Goal: Information Seeking & Learning: Find specific fact

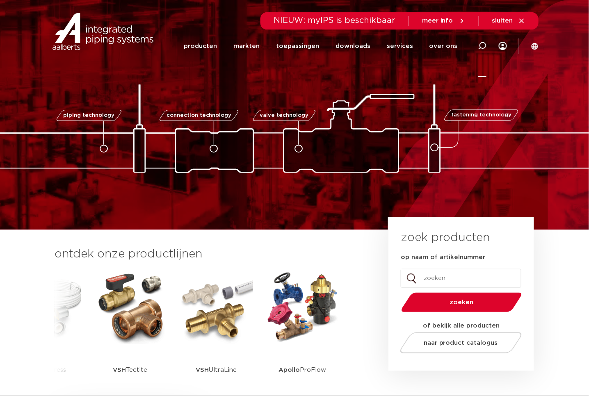
click at [481, 44] on icon at bounding box center [482, 46] width 8 height 8
click at [443, 283] on input "op naam of artikelnummer" at bounding box center [461, 278] width 121 height 19
paste input "6672325"
type input "6672325"
click at [398, 292] on button "zoeken" at bounding box center [461, 302] width 127 height 21
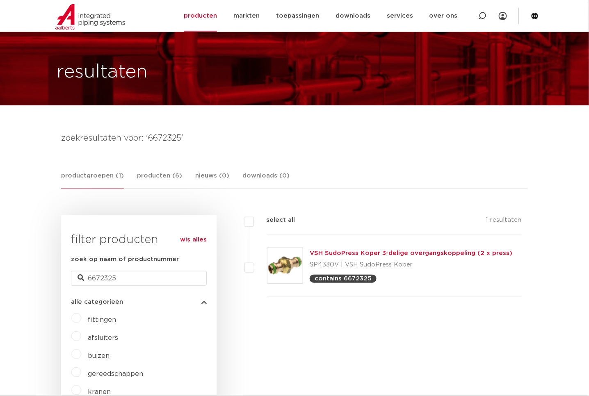
click at [417, 251] on link "VSH SudoPress Koper 3-delige overgangskoppeling (2 x press)" at bounding box center [411, 253] width 203 height 6
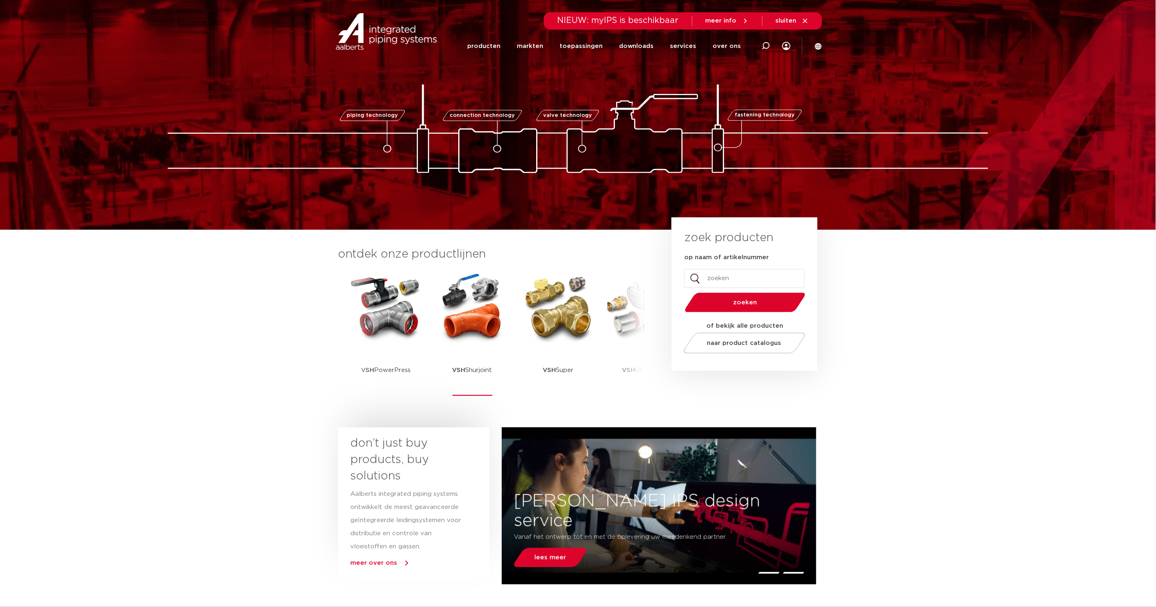
drag, startPoint x: 0, startPoint y: 0, endPoint x: 482, endPoint y: 327, distance: 582.9
click at [482, 327] on img at bounding box center [472, 308] width 74 height 74
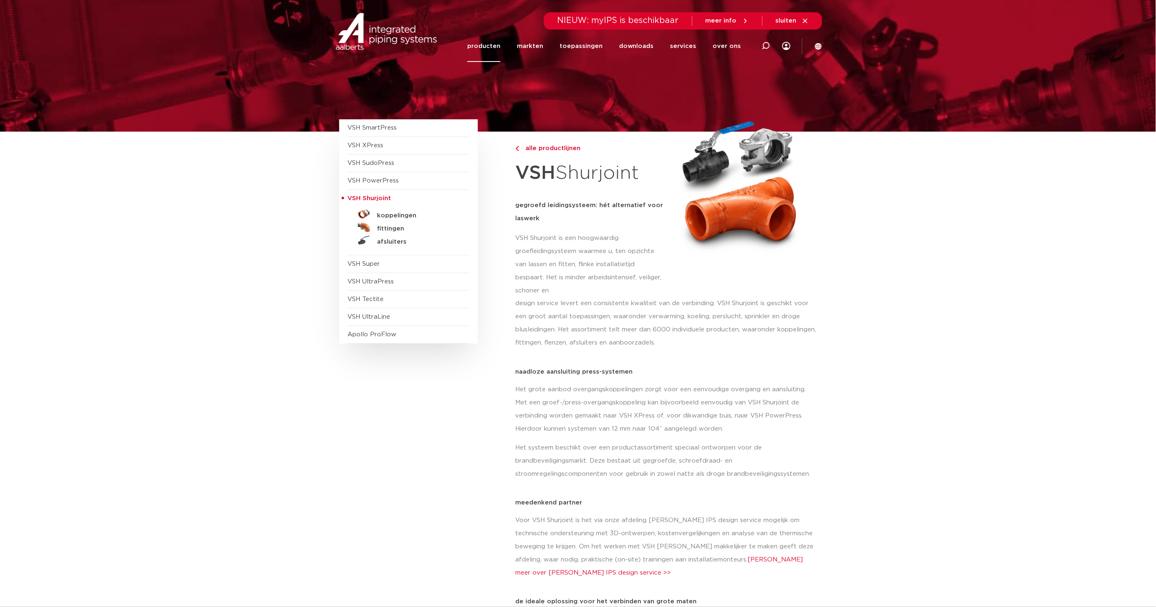
click at [398, 224] on link "fittingen" at bounding box center [408, 227] width 122 height 13
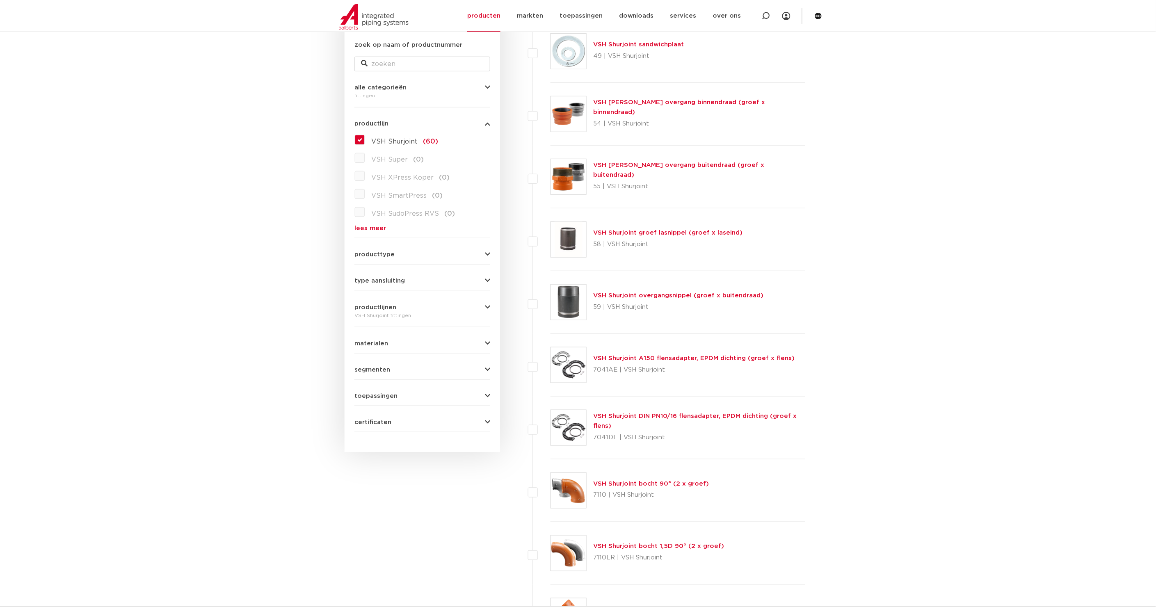
scroll to position [212, 0]
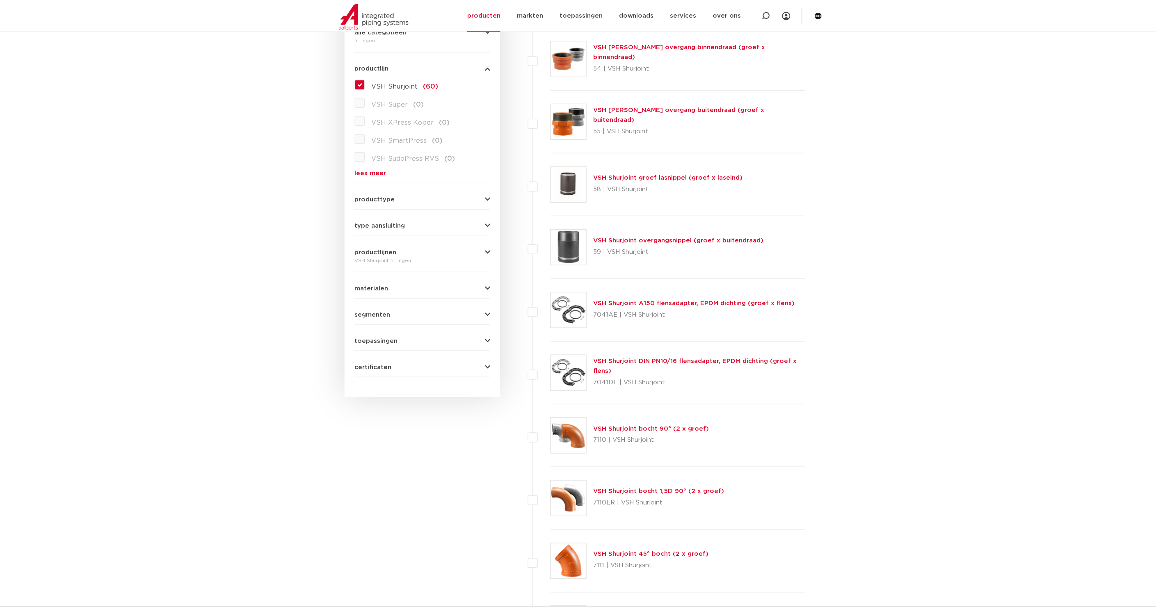
click at [664, 427] on link "VSH Shurjoint bocht 90° (2 x groef)" at bounding box center [651, 429] width 116 height 6
click at [680, 428] on link "VSH Shurjoint bocht 90° (2 x groef)" at bounding box center [651, 429] width 116 height 6
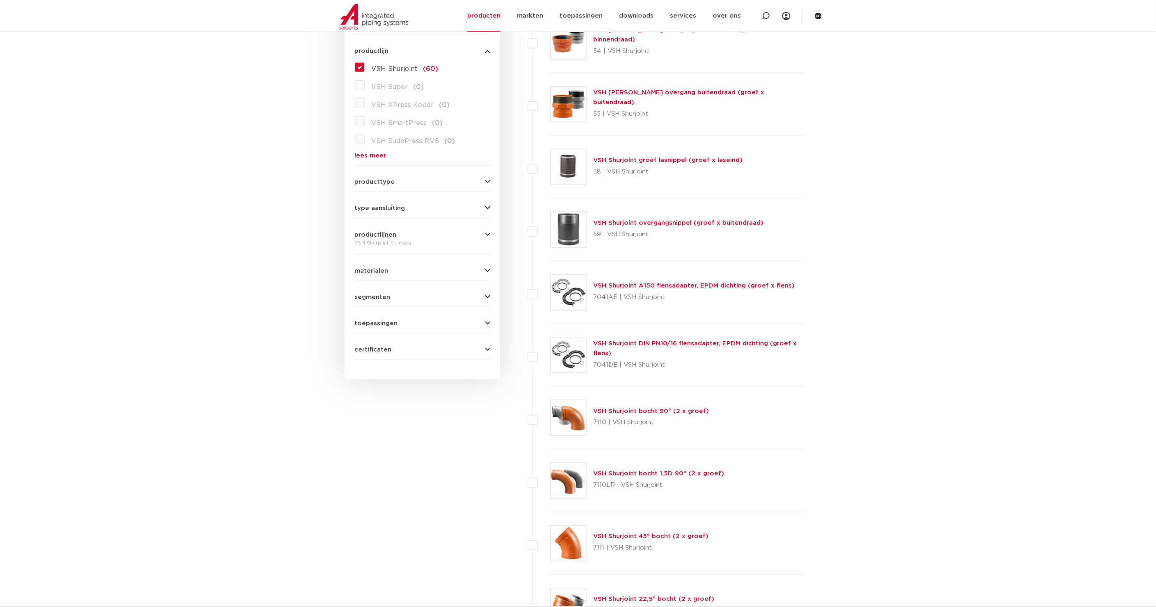
scroll to position [240, 0]
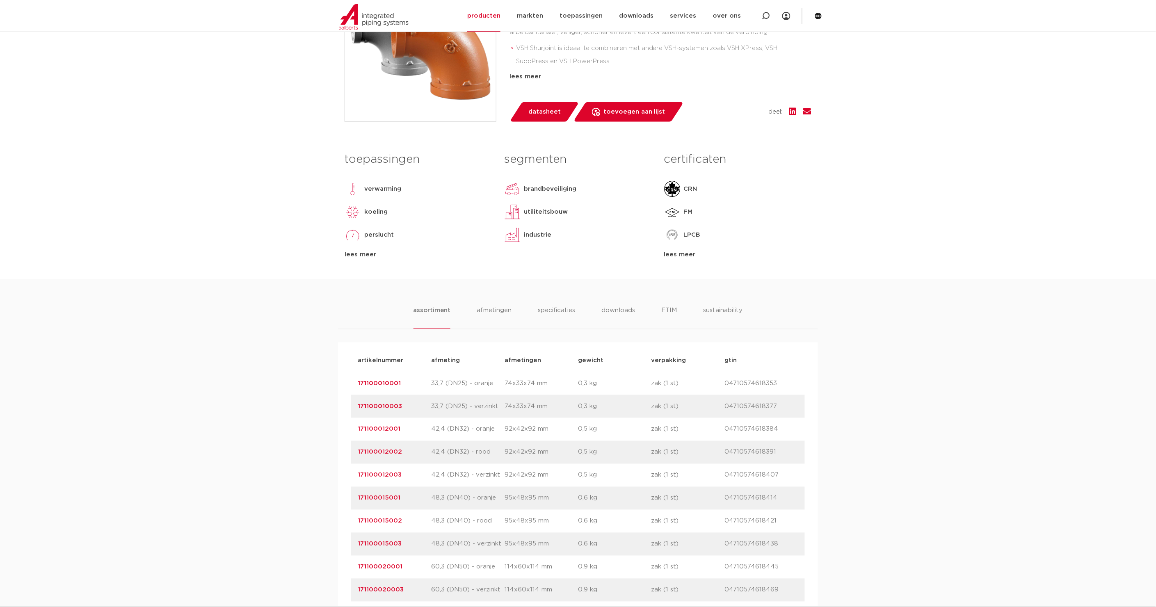
scroll to position [265, 0]
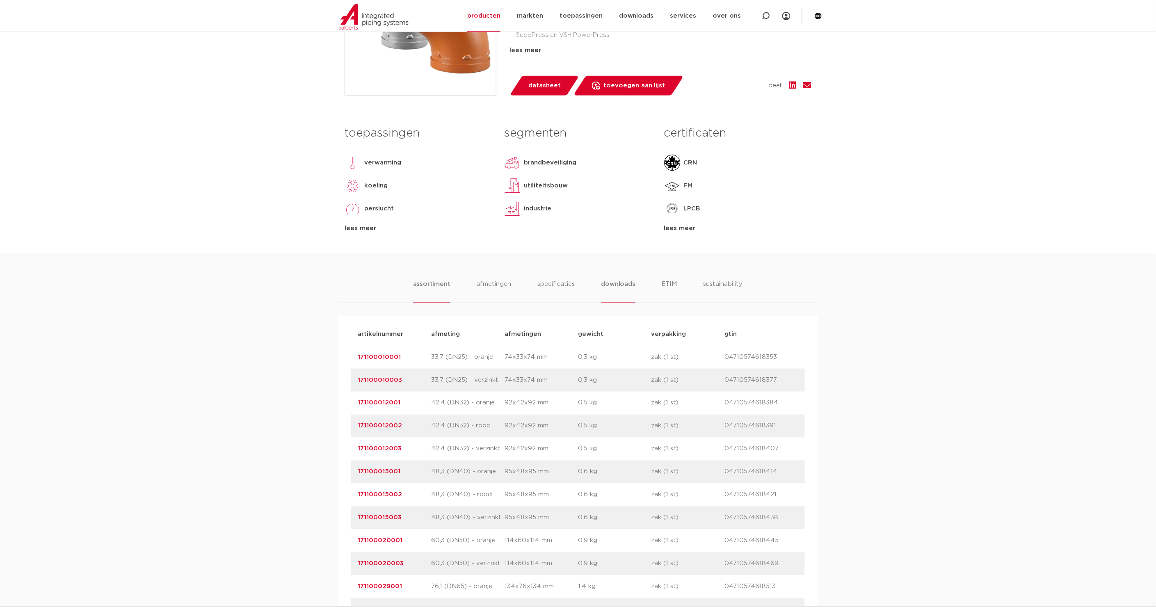
click at [626, 283] on li "downloads" at bounding box center [618, 290] width 34 height 23
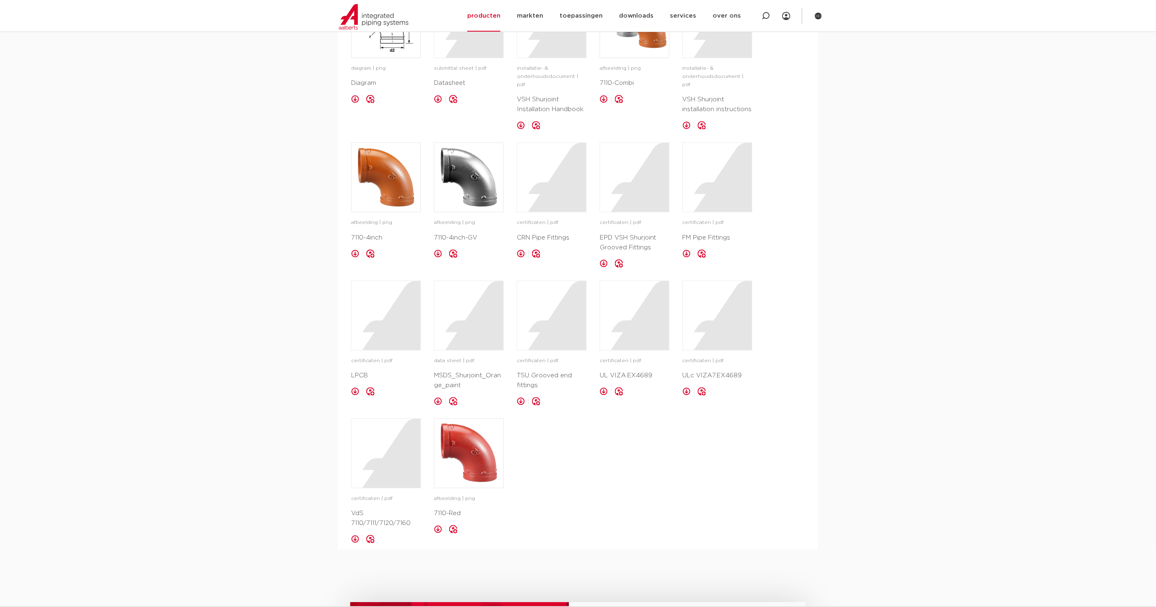
scroll to position [611, 0]
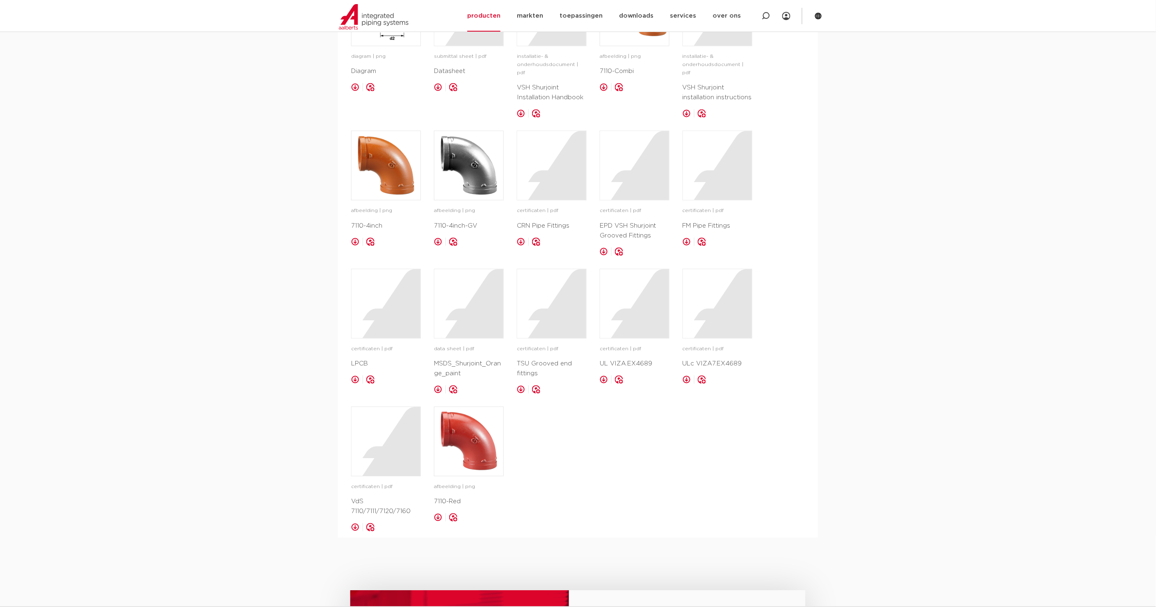
click at [438, 386] on link at bounding box center [438, 390] width 8 height 8
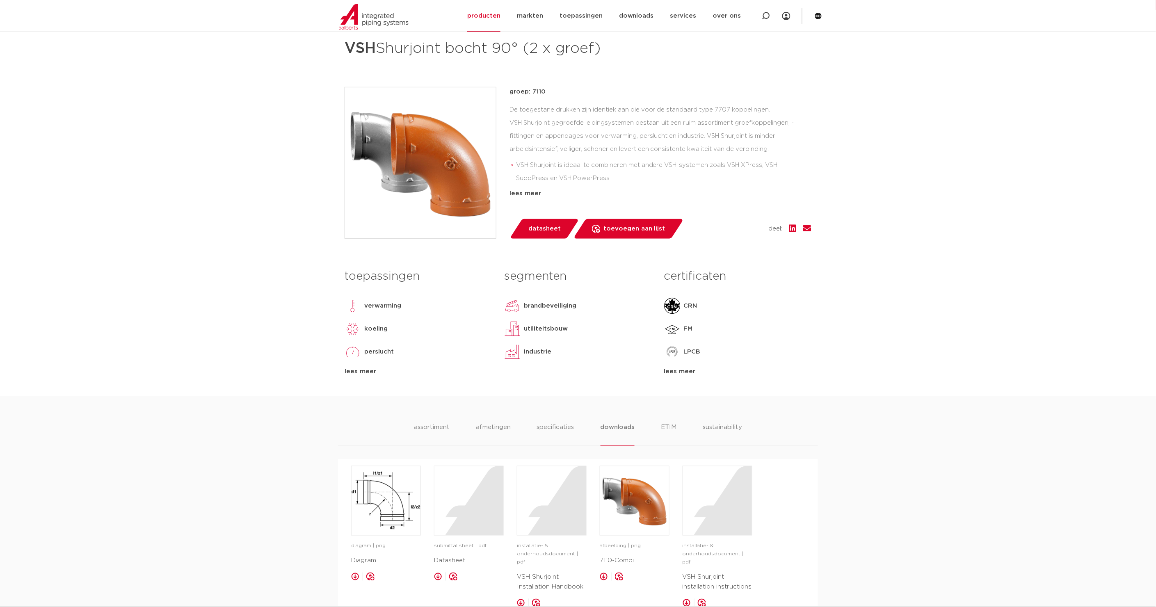
scroll to position [0, 0]
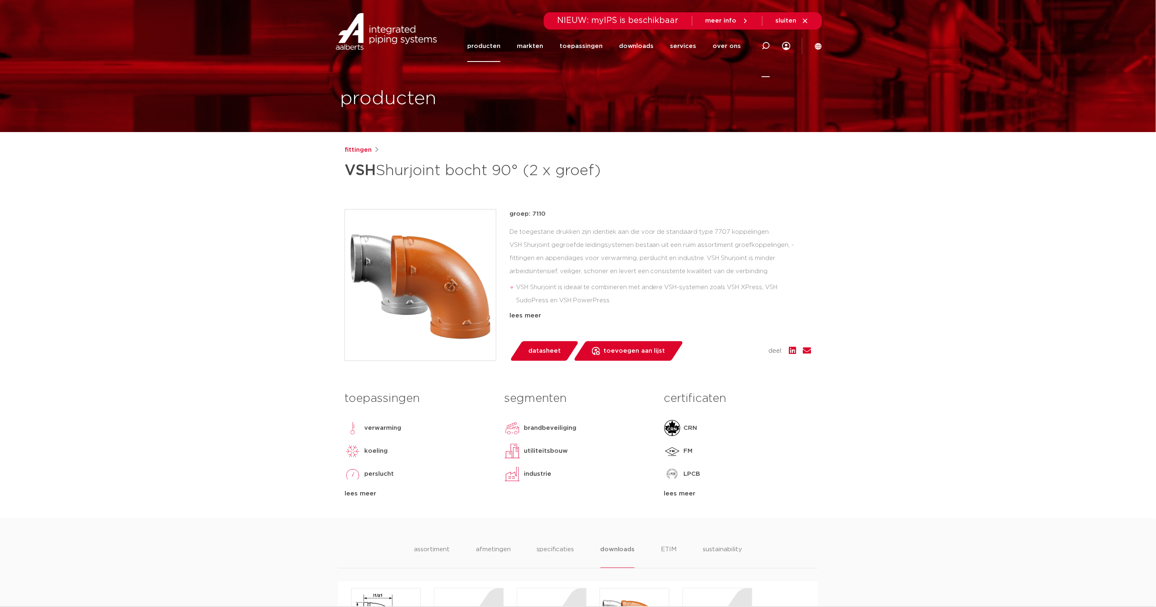
click at [767, 45] on icon at bounding box center [766, 46] width 8 height 8
type input "7110lr"
click button "Zoeken" at bounding box center [0, 0] width 0 height 0
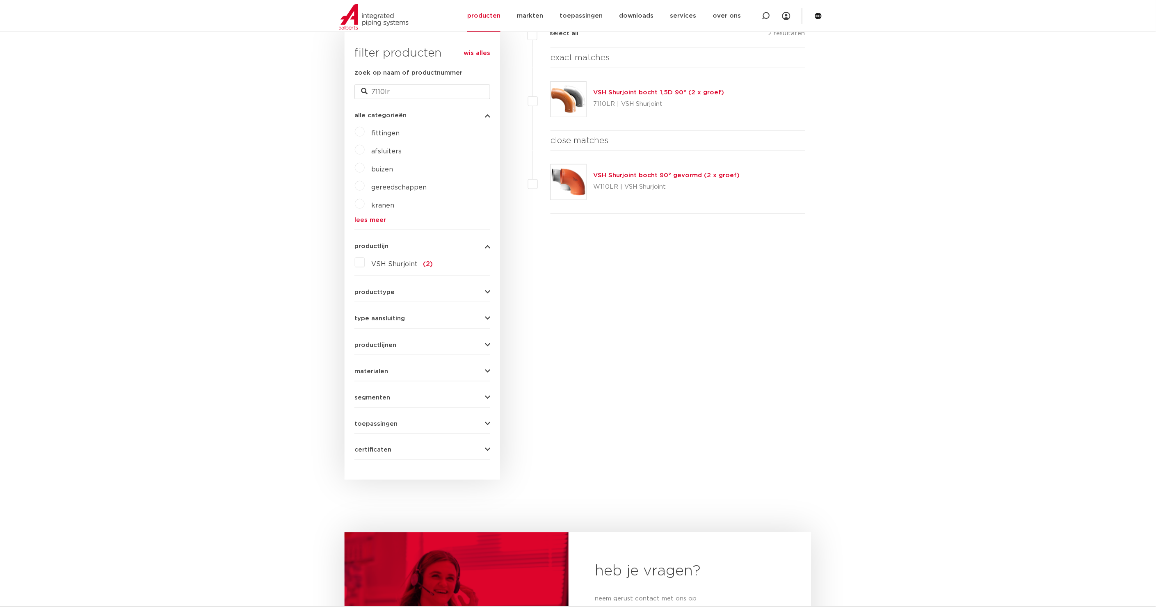
click at [679, 91] on link "VSH Shurjoint bocht 1,5D 90° (2 x groef)" at bounding box center [658, 92] width 131 height 6
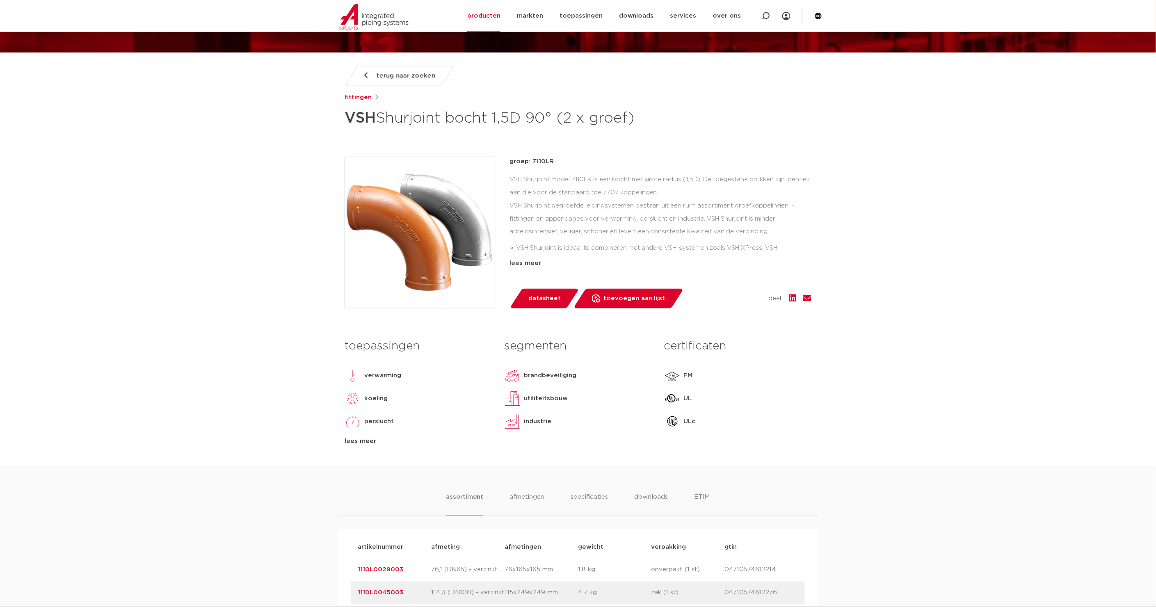
scroll to position [106, 0]
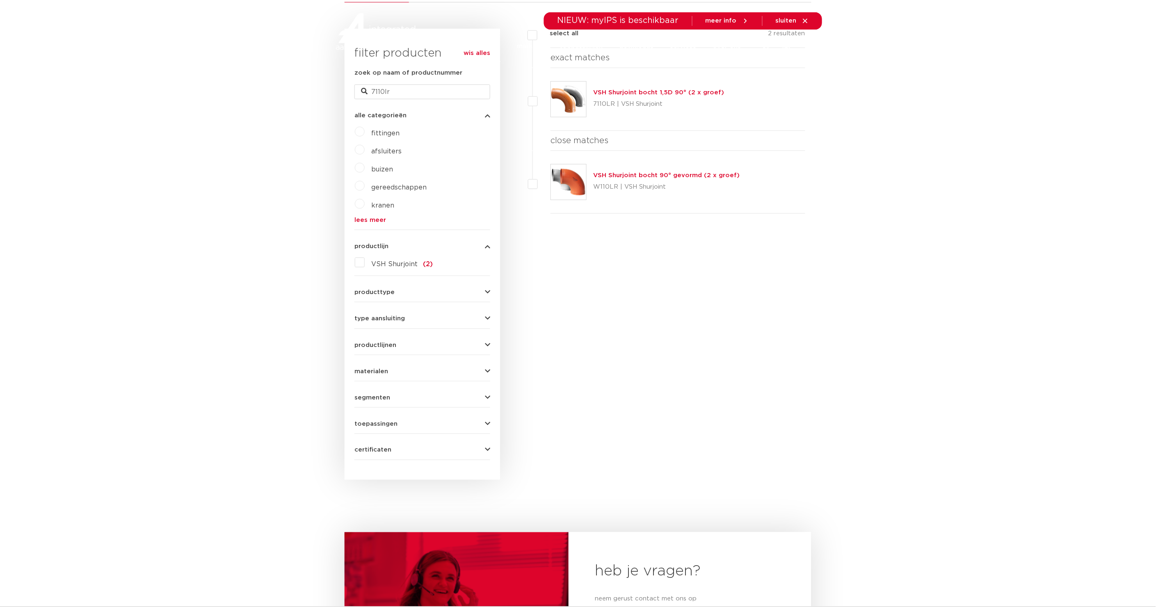
scroll to position [187, 0]
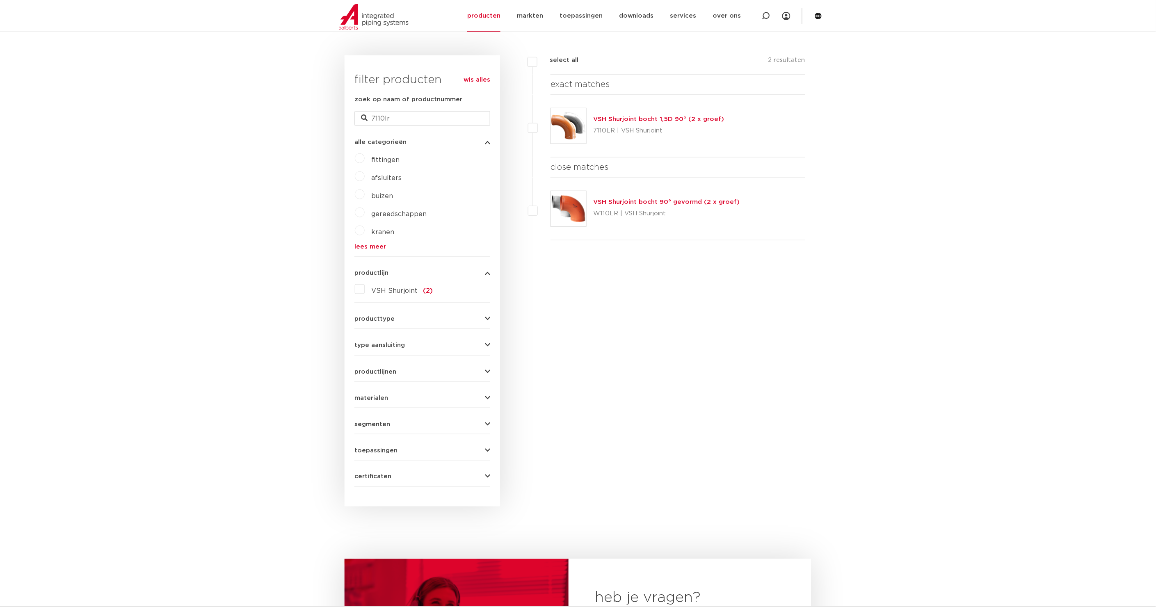
click at [716, 202] on link "VSH Shurjoint bocht 90° gevormd (2 x groef)" at bounding box center [666, 202] width 146 height 6
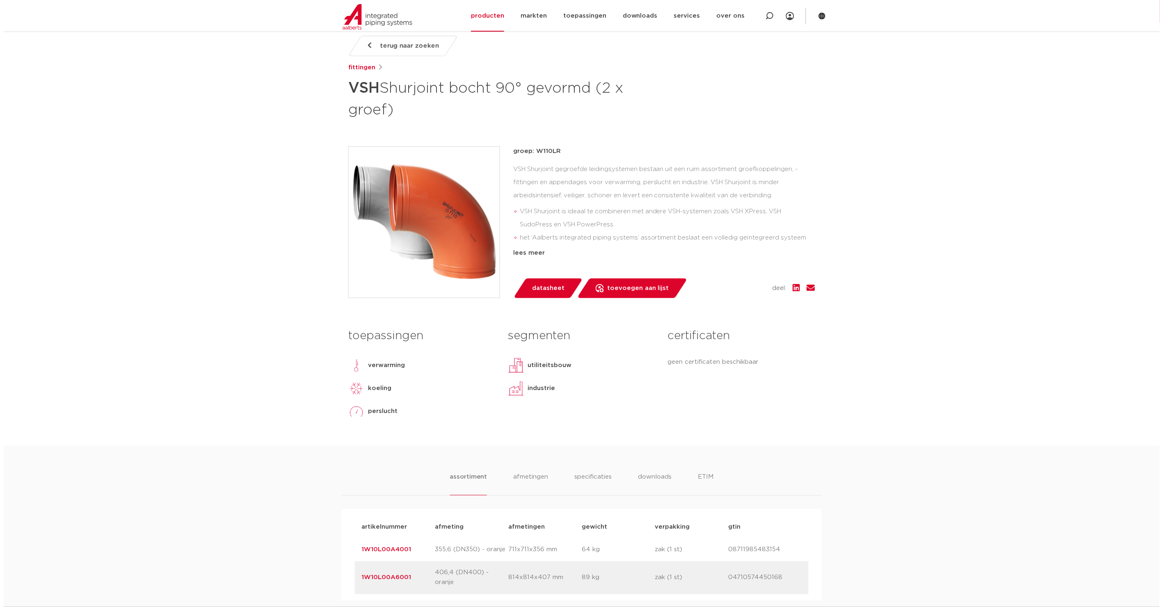
scroll to position [106, 0]
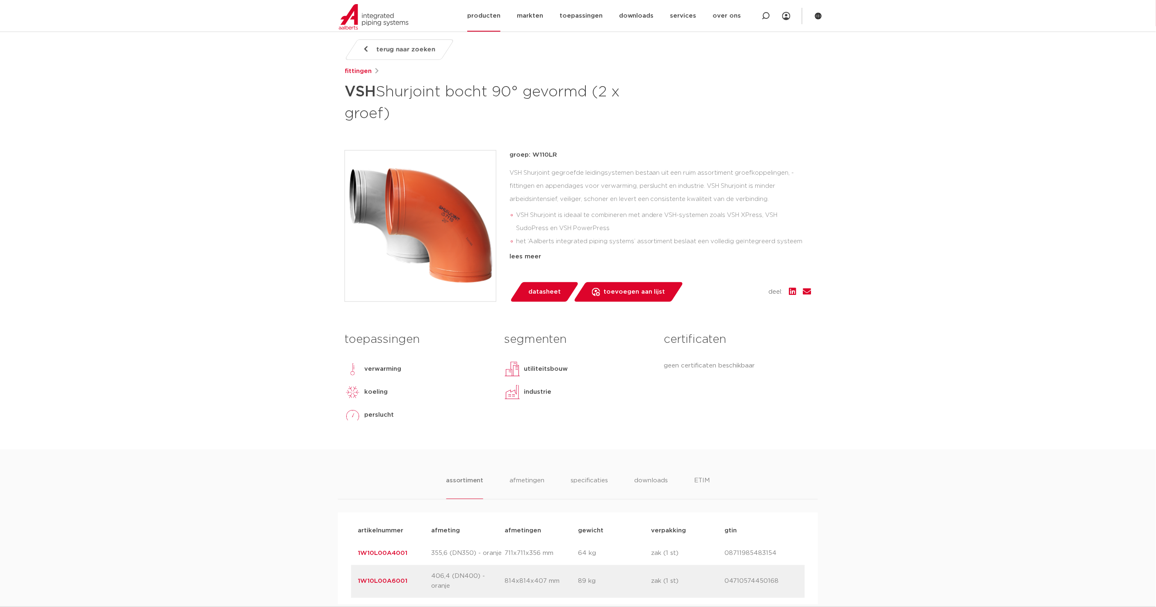
click at [820, 18] on icon at bounding box center [818, 16] width 7 height 7
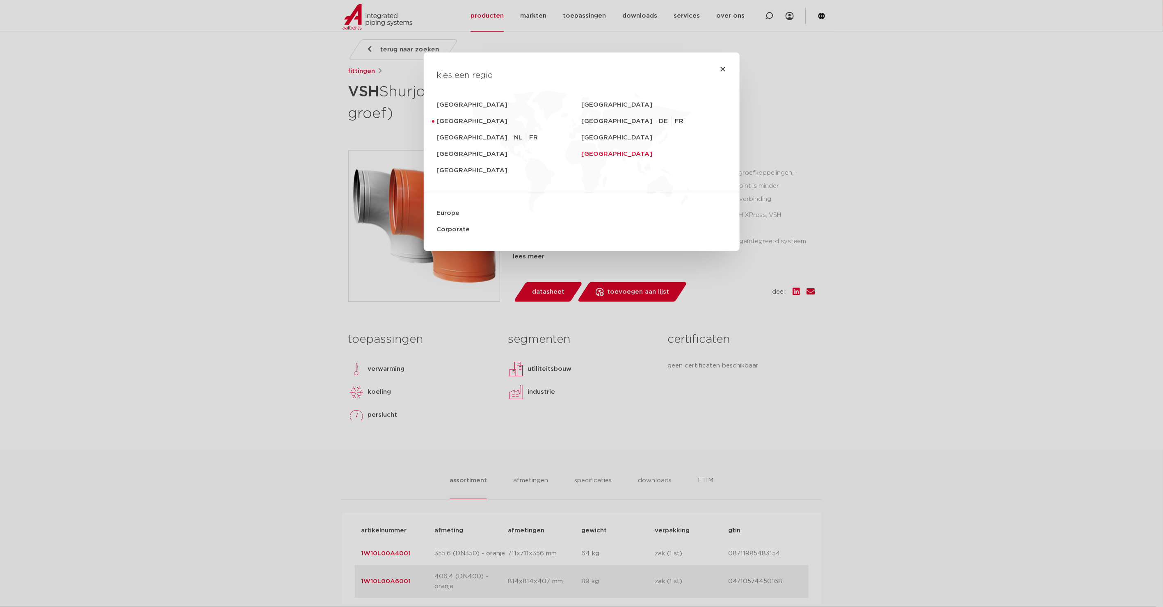
click at [607, 155] on link "[GEOGRAPHIC_DATA]" at bounding box center [654, 154] width 145 height 16
